Goal: Navigation & Orientation: Find specific page/section

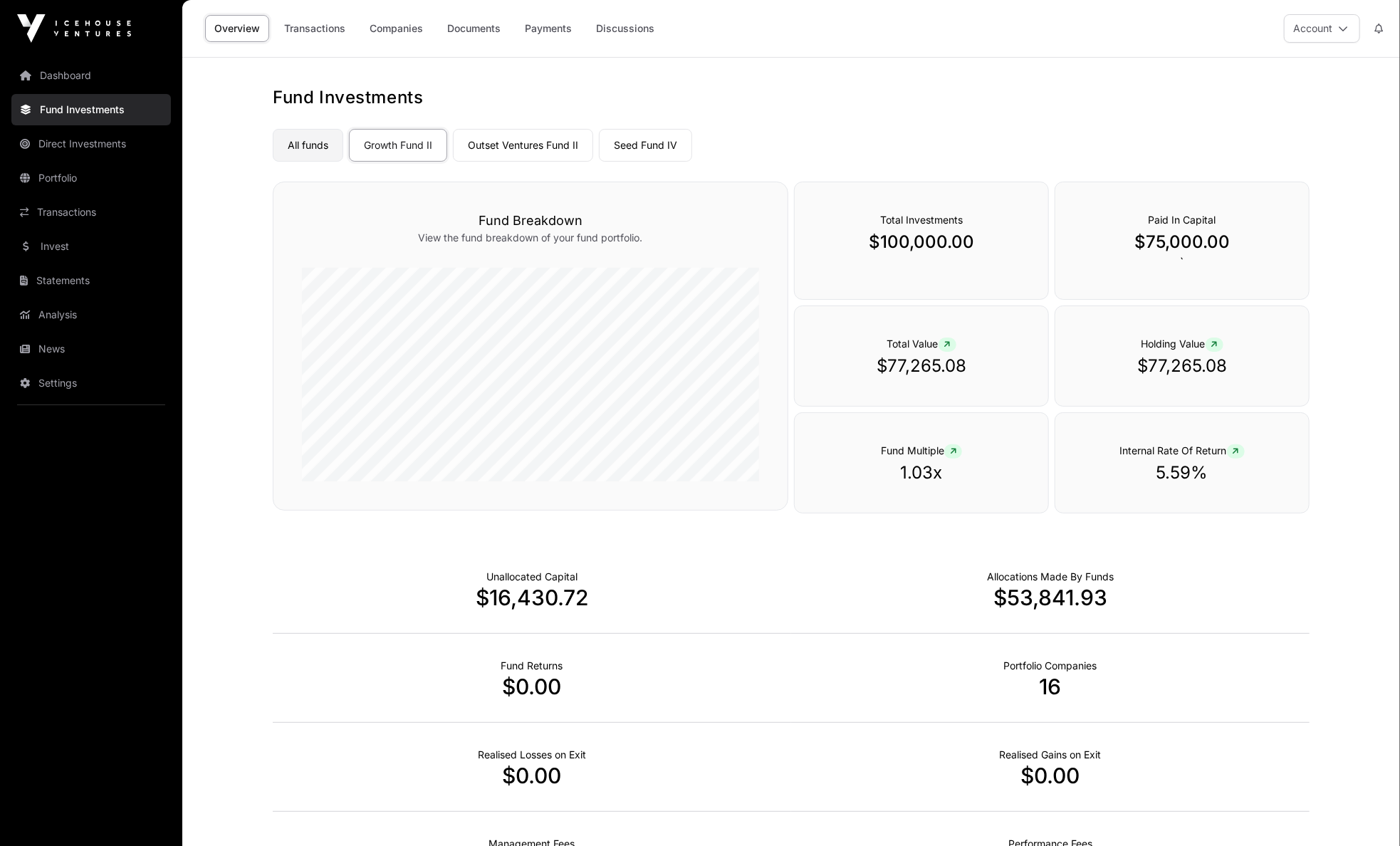
click at [318, 149] on link "All funds" at bounding box center [308, 145] width 70 height 33
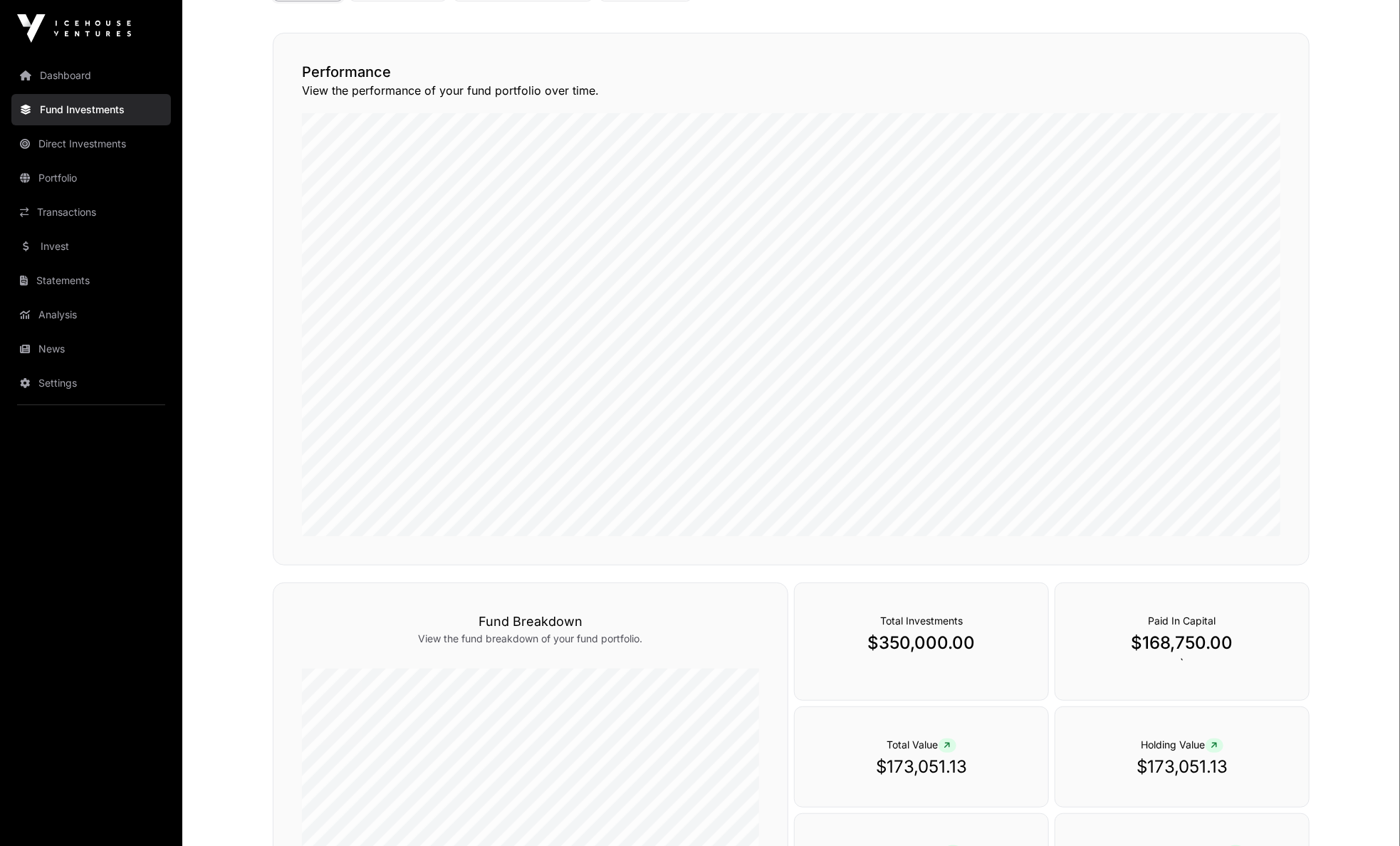
scroll to position [71, 0]
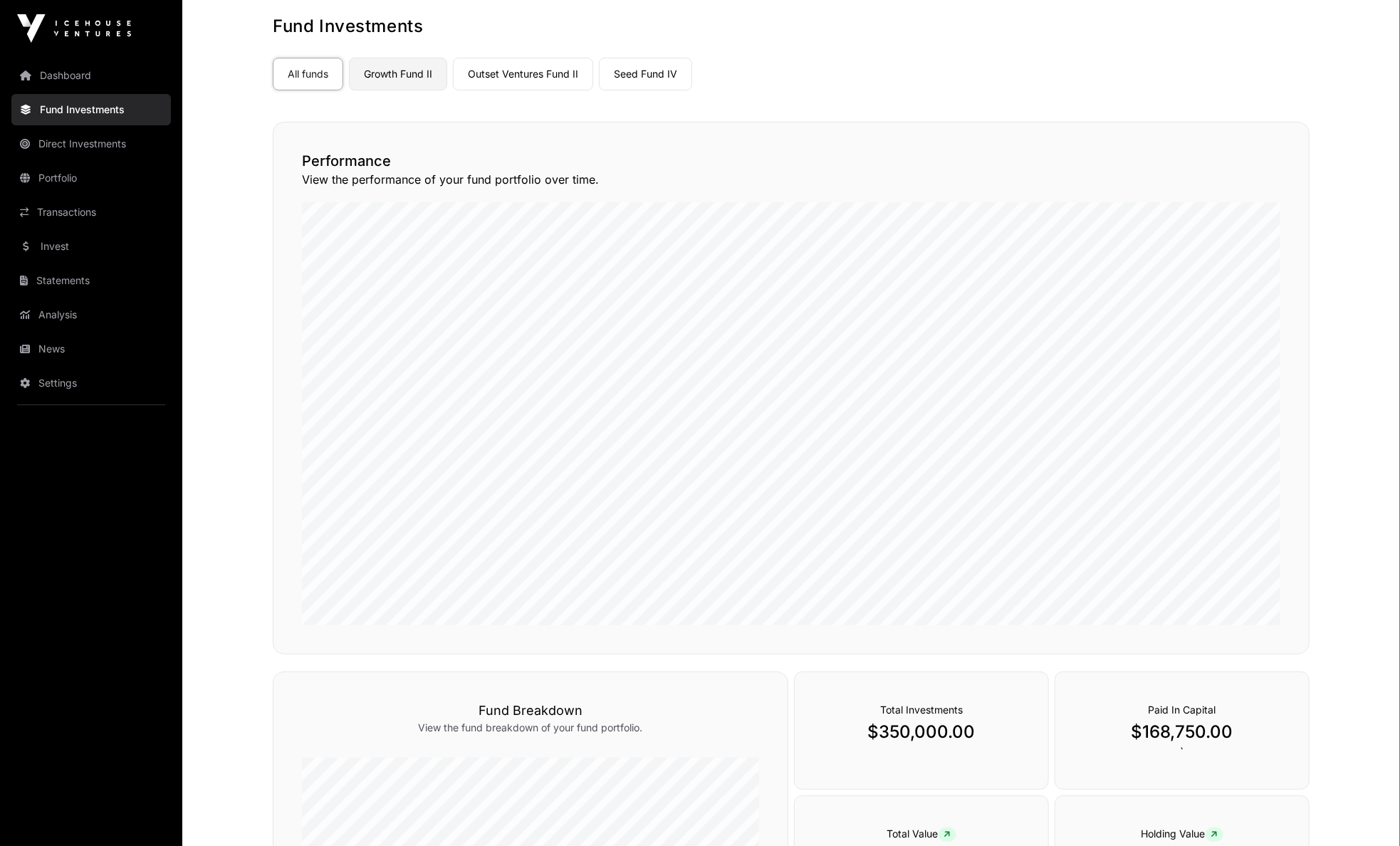
click at [406, 69] on link "Growth Fund II" at bounding box center [398, 74] width 98 height 33
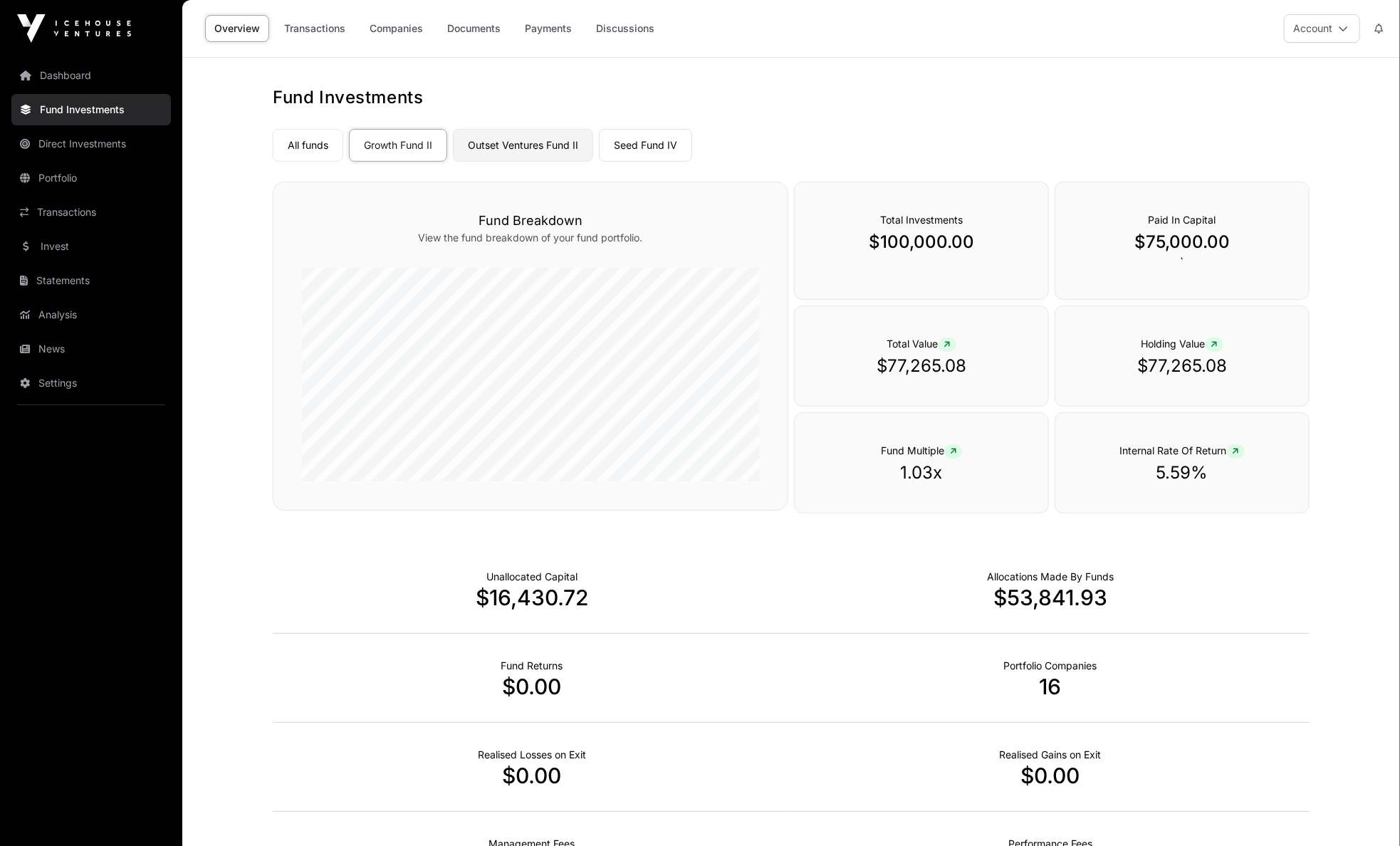
click at [499, 151] on link "Outset Ventures Fund II" at bounding box center [522, 145] width 140 height 33
click at [415, 149] on link "Growth Fund II" at bounding box center [398, 145] width 98 height 33
click at [526, 149] on link "Outset Ventures Fund II" at bounding box center [522, 145] width 140 height 33
click at [624, 147] on link "Seed Fund IV" at bounding box center [646, 145] width 93 height 33
click at [90, 79] on link "Dashboard" at bounding box center [91, 75] width 160 height 31
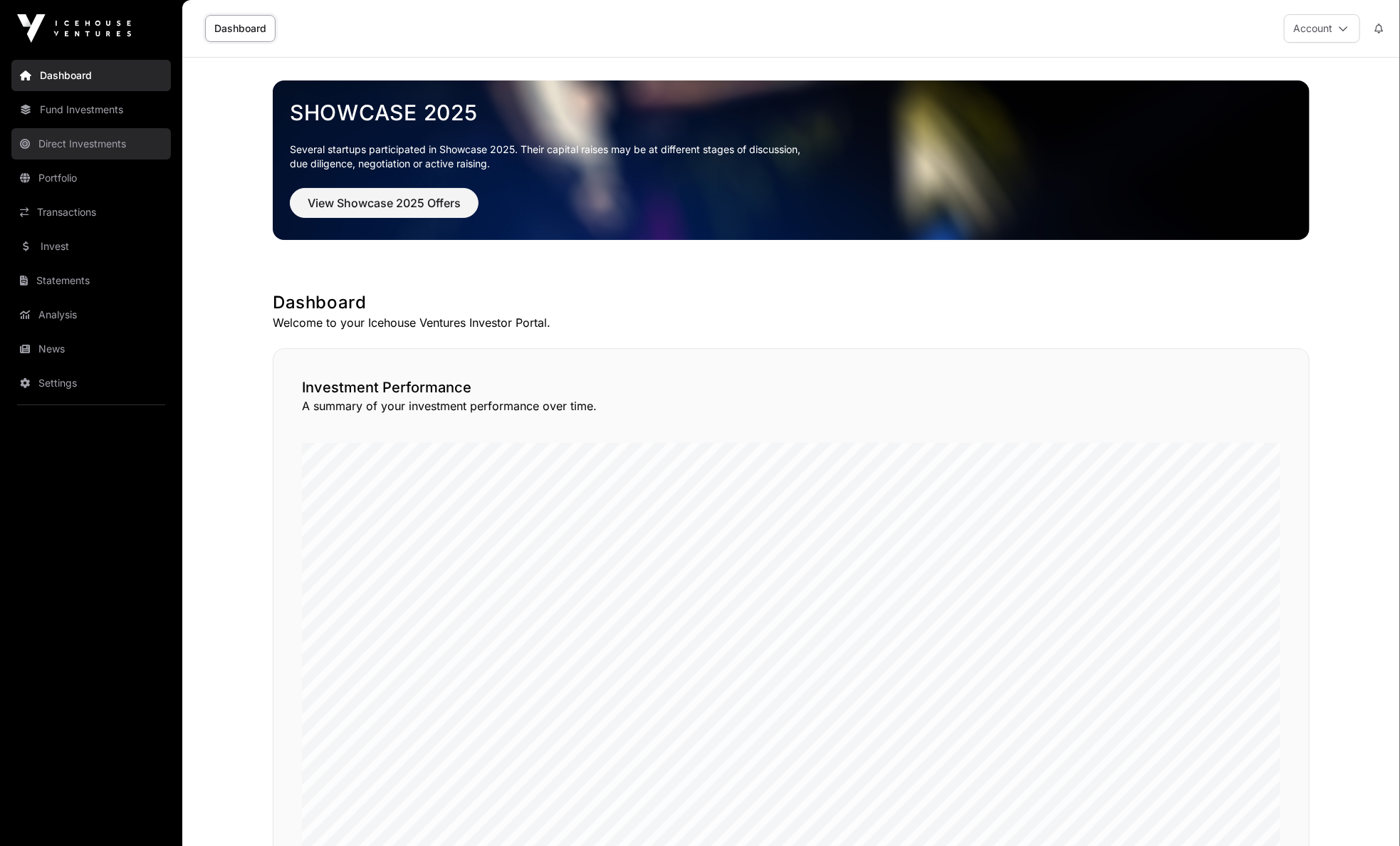
click at [97, 138] on link "Direct Investments" at bounding box center [91, 144] width 160 height 31
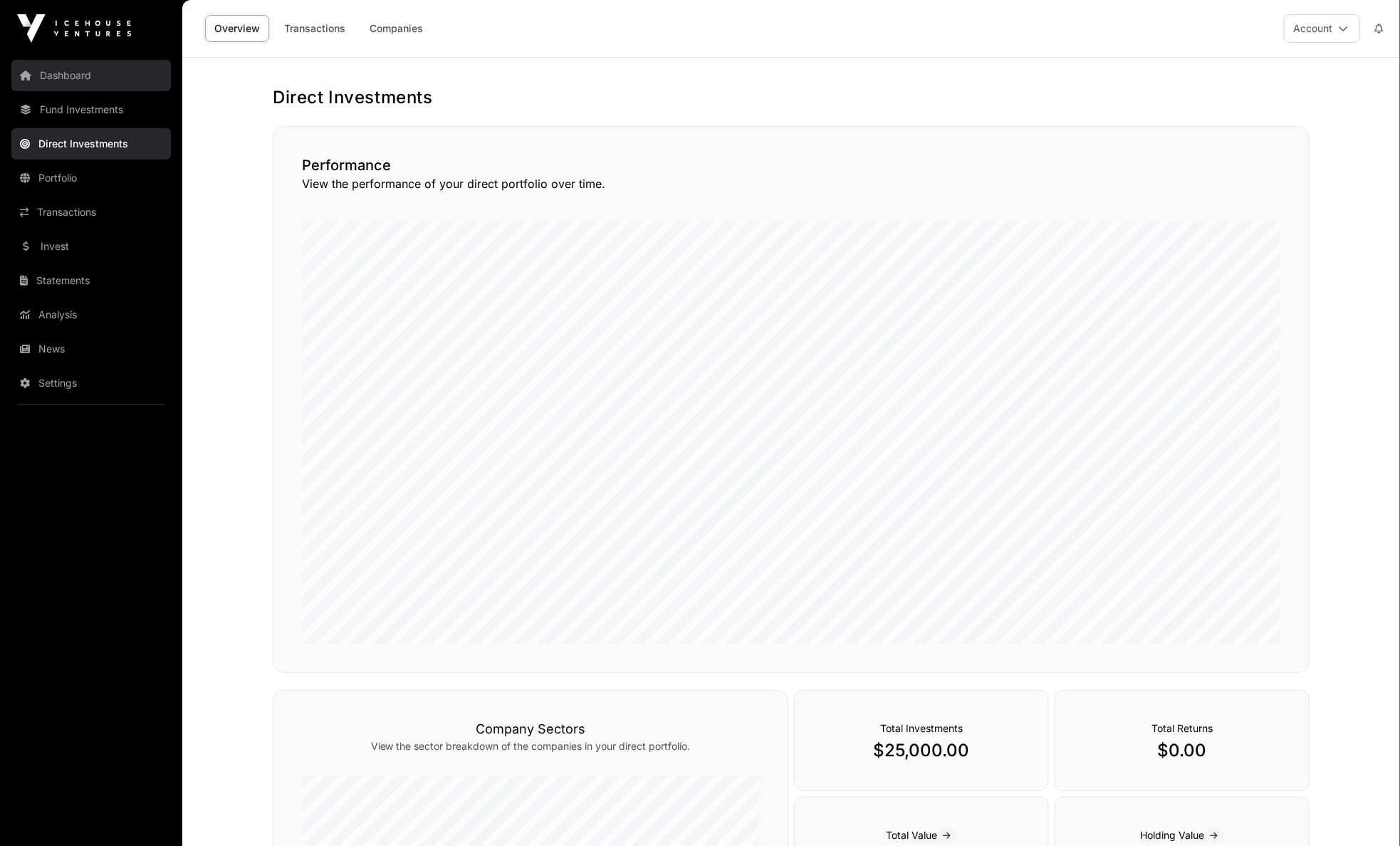
click at [83, 75] on link "Dashboard" at bounding box center [91, 75] width 160 height 31
